Goal: Information Seeking & Learning: Understand process/instructions

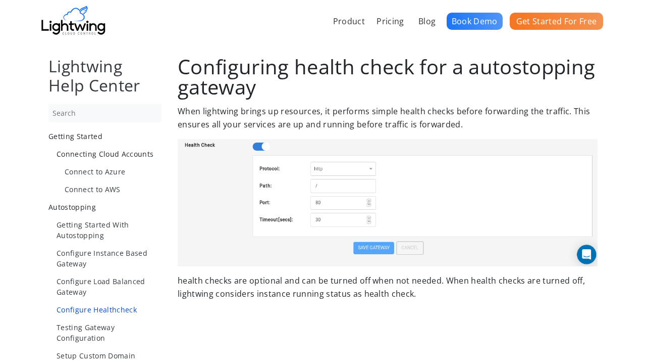
scroll to position [711, 0]
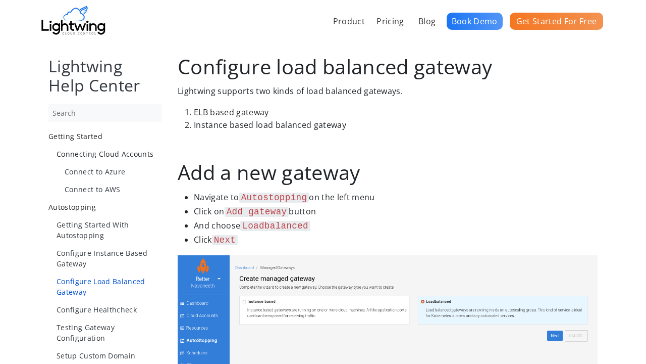
scroll to position [791, 0]
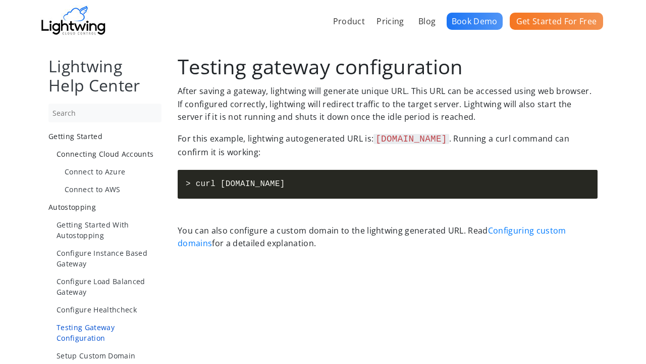
scroll to position [711, 0]
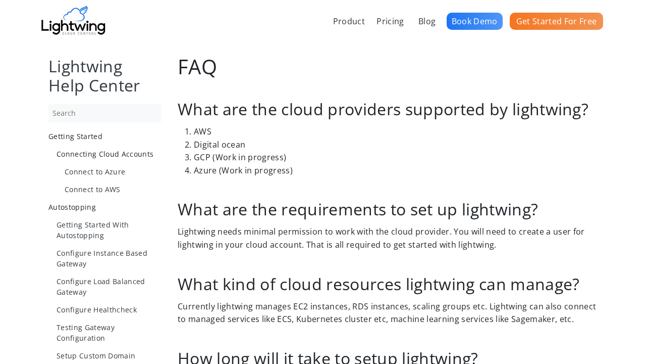
scroll to position [711, 0]
